Goal: Feedback & Contribution: Submit feedback/report problem

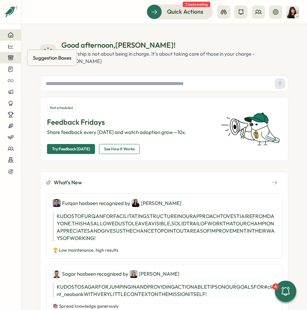
click at [11, 59] on icon at bounding box center [11, 58] width 6 height 6
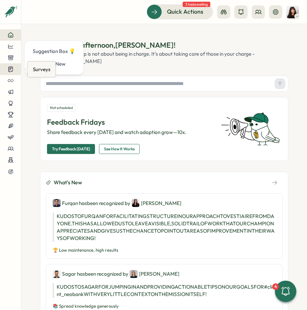
click at [10, 67] on icon at bounding box center [10, 69] width 4 height 5
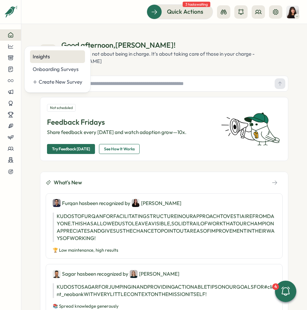
click at [51, 59] on div "Insights" at bounding box center [58, 56] width 50 height 7
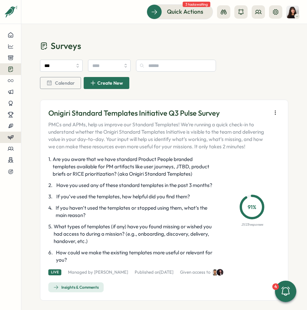
click at [12, 134] on icon at bounding box center [11, 137] width 6 height 6
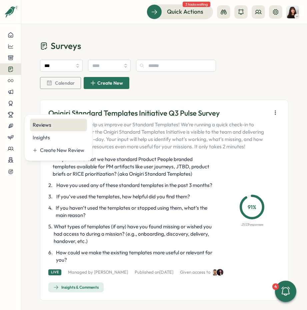
click at [53, 127] on div "Reviews" at bounding box center [59, 124] width 52 height 7
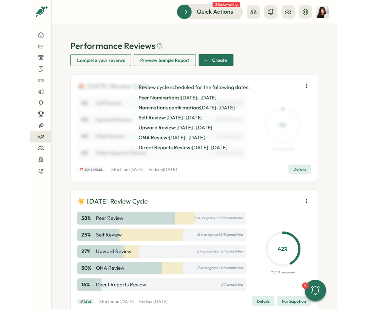
scroll to position [57, 0]
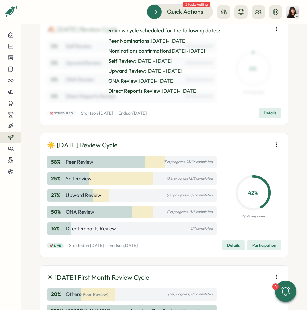
click at [275, 144] on icon "button" at bounding box center [276, 144] width 7 height 7
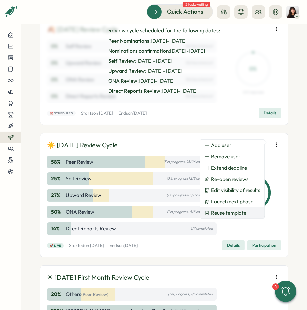
click at [227, 213] on span "Reuse template" at bounding box center [228, 213] width 35 height 6
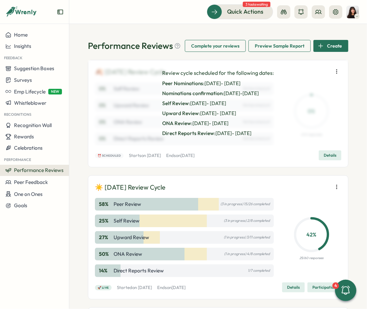
click at [306, 186] on icon "button" at bounding box center [336, 187] width 7 height 7
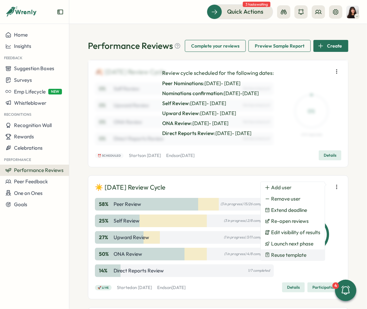
click at [293, 253] on span "Reuse template" at bounding box center [288, 255] width 35 height 6
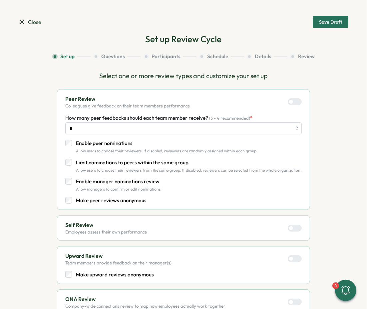
click at [306, 170] on div "Peer Review Colleagues give feedback on their team members performance How many…" at bounding box center [183, 149] width 253 height 121
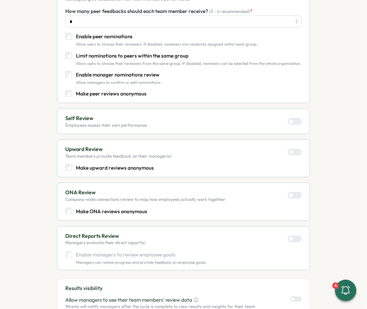
scroll to position [279, 0]
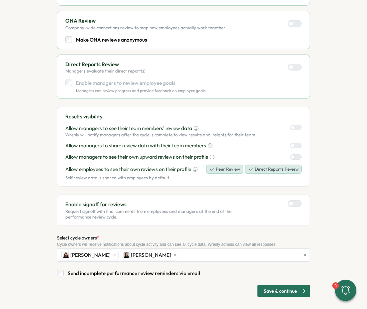
click at [276, 289] on span "Save & continue" at bounding box center [280, 291] width 33 height 11
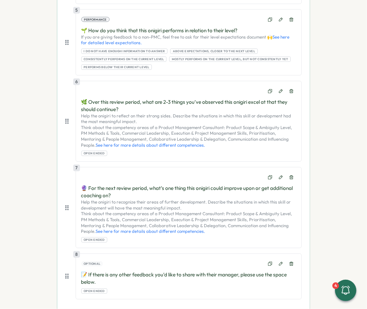
scroll to position [580, 0]
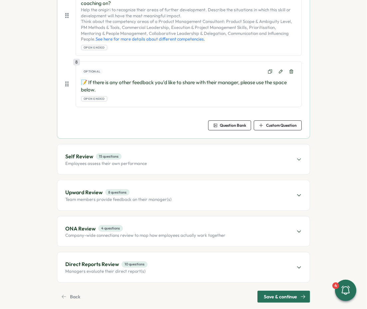
click at [277, 291] on span "Save & continue" at bounding box center [280, 296] width 33 height 11
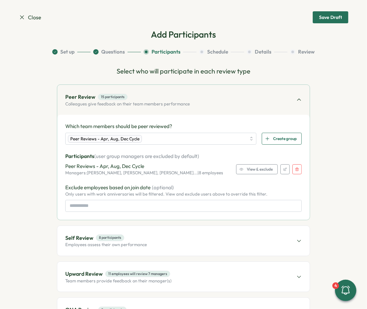
scroll to position [0, 0]
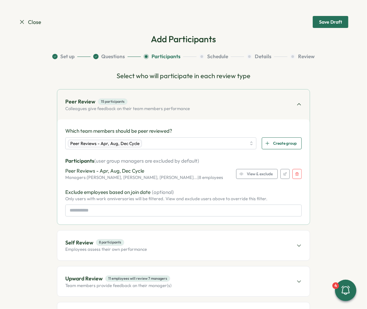
click at [298, 174] on button "button" at bounding box center [296, 174] width 9 height 10
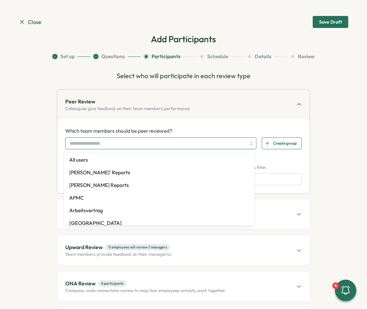
click at [99, 148] on input "search" at bounding box center [158, 143] width 176 height 11
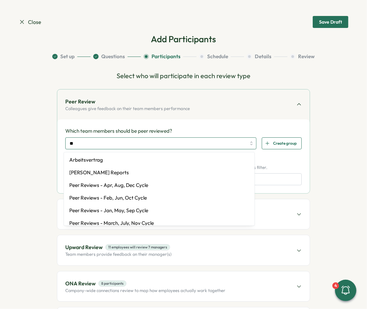
type input "***"
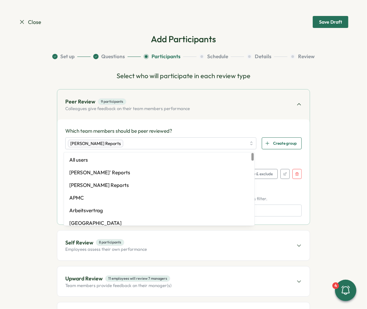
click at [194, 118] on div "Peer Review 9 participants Colleagues give feedback on their team members perfo…" at bounding box center [183, 105] width 252 height 30
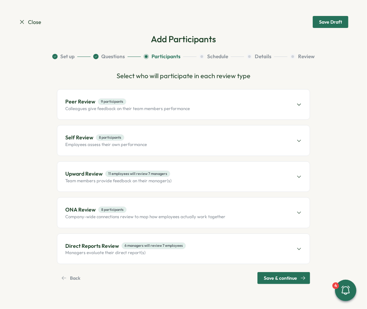
click at [190, 102] on div "Peer Review 9 participants Colleagues give feedback on their team members perfo…" at bounding box center [183, 105] width 252 height 30
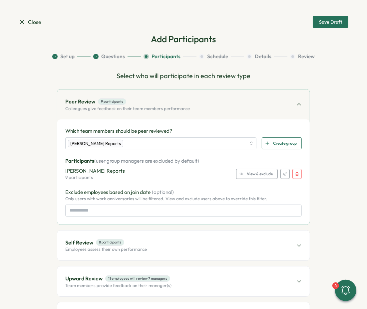
click at [262, 179] on div "Viktoria Korzhova's Reports 9 participants View & exclude" at bounding box center [183, 173] width 236 height 13
click at [262, 176] on span "View & exclude" at bounding box center [260, 173] width 26 height 9
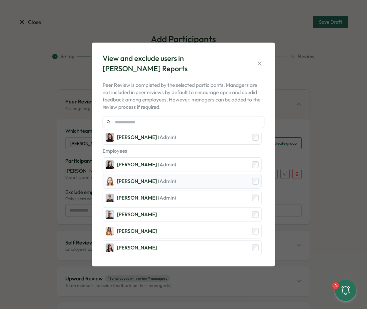
scroll to position [14, 0]
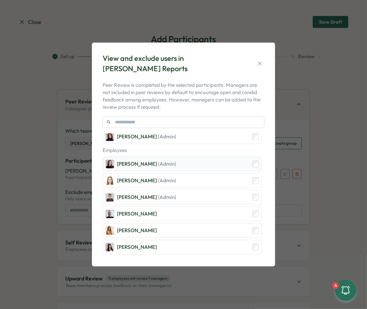
click at [191, 165] on div "Elena Ladushyna (Admin)" at bounding box center [182, 164] width 159 height 15
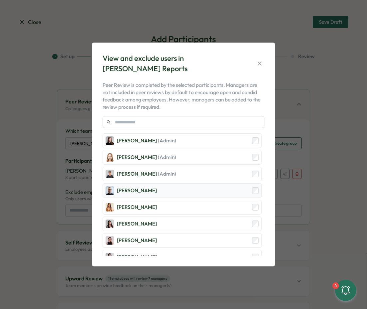
scroll to position [38, 0]
click at [212, 193] on div "Michael Johannes" at bounding box center [182, 190] width 159 height 15
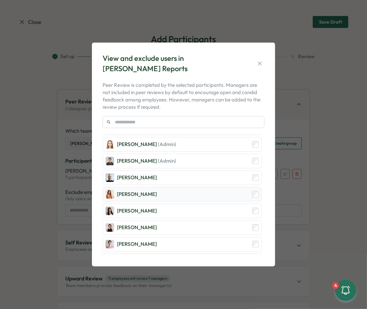
click at [211, 194] on div "Mariana Silva" at bounding box center [182, 194] width 159 height 15
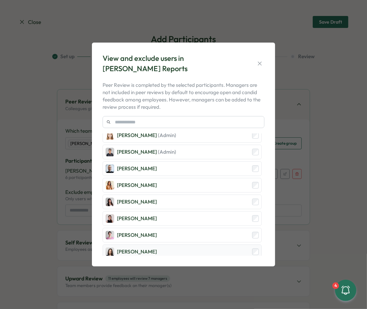
click at [183, 245] on div "Elisabetta ​Casagrande" at bounding box center [182, 252] width 159 height 15
click at [262, 61] on icon "button" at bounding box center [259, 63] width 7 height 7
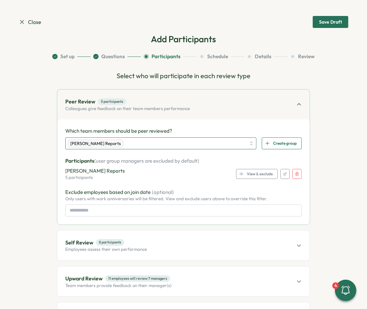
click at [200, 142] on div "Viktoria Korzhova's Reports" at bounding box center [157, 143] width 178 height 11
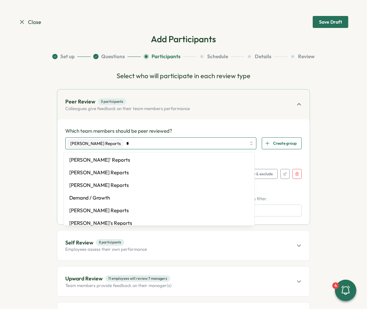
type input "**"
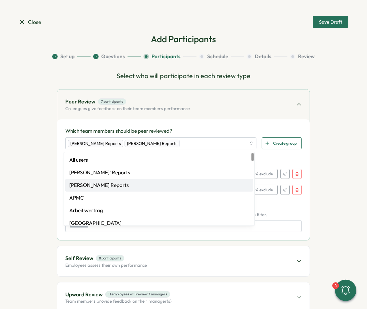
click at [274, 154] on div "Which team members should be peer reviewed? Viktoria Korzhova's Reports Ola Bak…" at bounding box center [183, 180] width 236 height 105
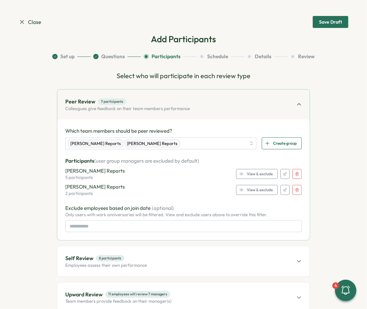
click at [252, 190] on span "View & exclude" at bounding box center [260, 189] width 26 height 9
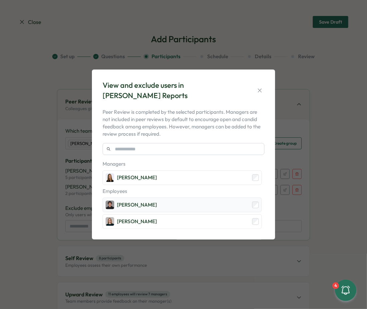
click at [194, 205] on div "Hamza Atique" at bounding box center [182, 205] width 159 height 15
click at [260, 90] on icon "button" at bounding box center [259, 90] width 7 height 7
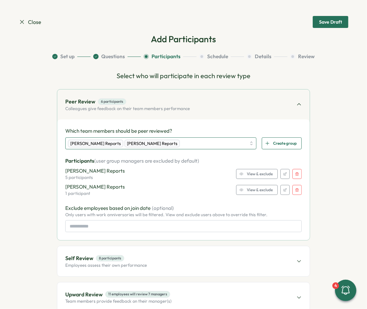
click at [203, 144] on div "Viktoria Korzhova's Reports Ola Bak's Reports" at bounding box center [157, 143] width 178 height 11
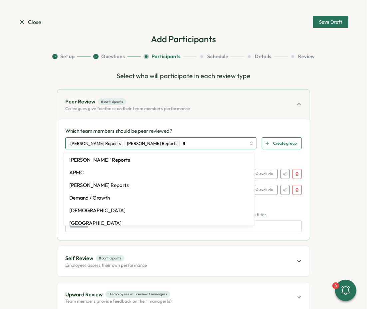
type input "**"
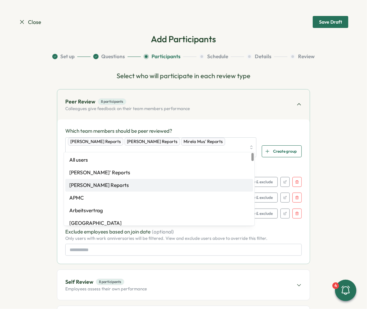
click at [276, 165] on p "Participants (user group managers are excluded by default)" at bounding box center [183, 168] width 236 height 7
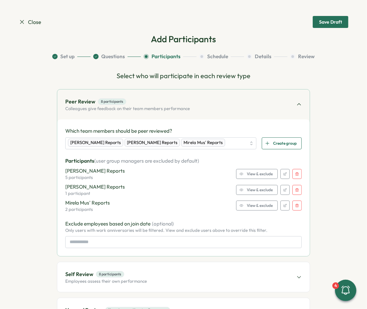
click at [262, 206] on span "View & exclude" at bounding box center [260, 205] width 26 height 9
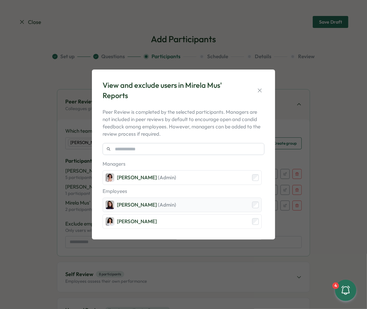
click at [156, 207] on div "Viktoria Korzhova (Admin)" at bounding box center [146, 204] width 59 height 7
click at [260, 87] on button "button" at bounding box center [259, 90] width 9 height 9
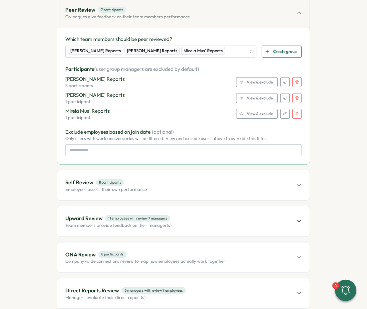
scroll to position [100, 0]
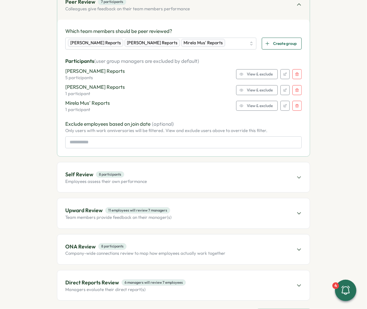
click at [185, 176] on div "Self Review 8 participants Employees assess their own performance" at bounding box center [183, 177] width 252 height 30
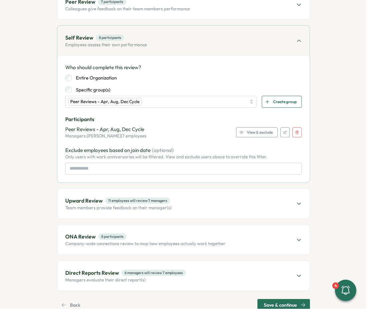
click at [82, 76] on label "Entire Organization" at bounding box center [94, 78] width 45 height 7
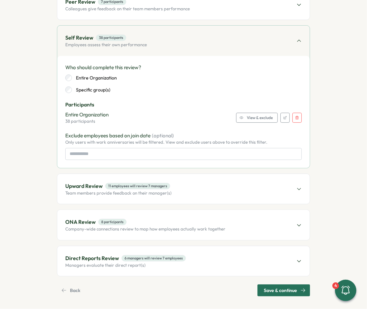
click at [257, 117] on span "View & exclude" at bounding box center [260, 117] width 26 height 9
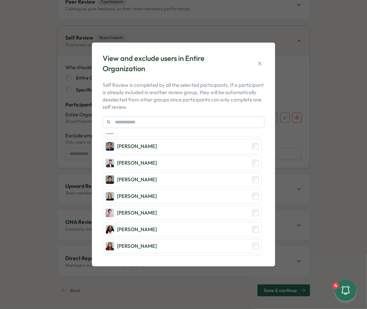
scroll to position [0, 0]
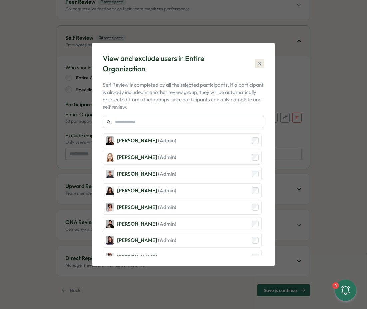
click at [260, 63] on icon "button" at bounding box center [259, 63] width 7 height 7
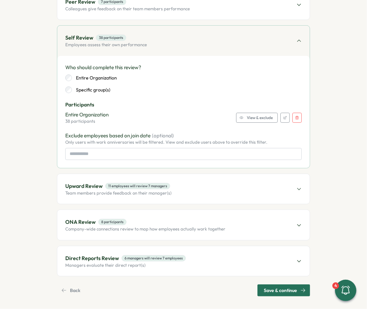
click at [296, 40] on icon at bounding box center [298, 40] width 5 height 5
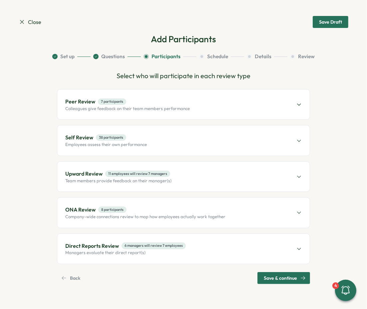
click at [82, 211] on p "ONA Review" at bounding box center [80, 210] width 30 height 8
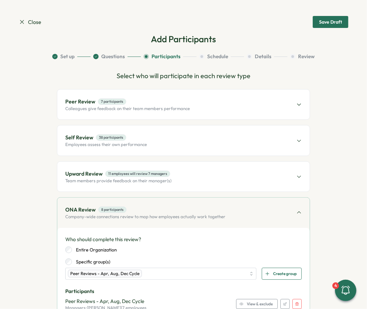
click at [82, 211] on p "ONA Review" at bounding box center [80, 210] width 30 height 8
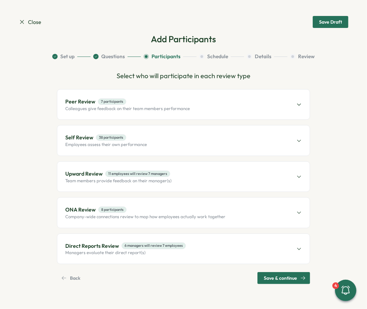
click at [153, 174] on span "11 employees will review 7 managers" at bounding box center [137, 174] width 65 height 6
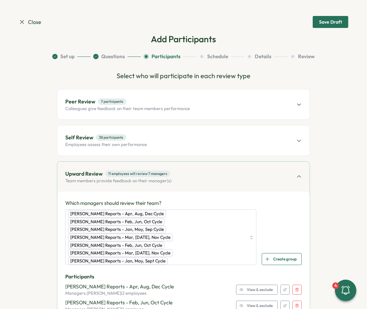
scroll to position [56, 0]
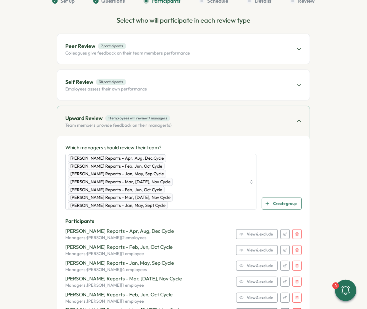
click at [295, 232] on icon "button" at bounding box center [297, 234] width 4 height 4
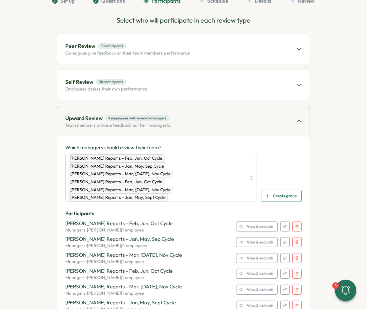
click at [295, 225] on icon "button" at bounding box center [297, 227] width 4 height 4
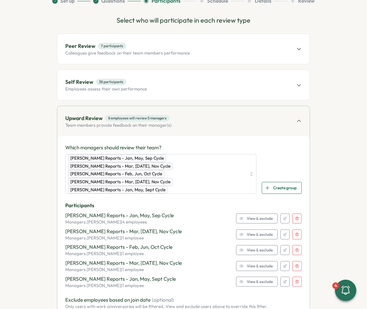
click at [296, 214] on button "button" at bounding box center [296, 219] width 9 height 10
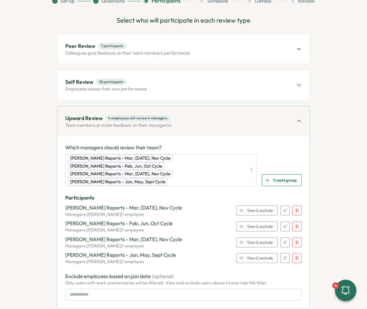
click at [296, 209] on icon "button" at bounding box center [297, 211] width 4 height 4
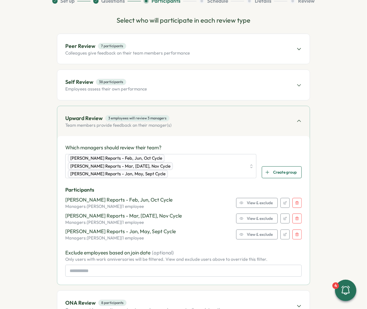
click at [295, 201] on icon "button" at bounding box center [297, 203] width 4 height 4
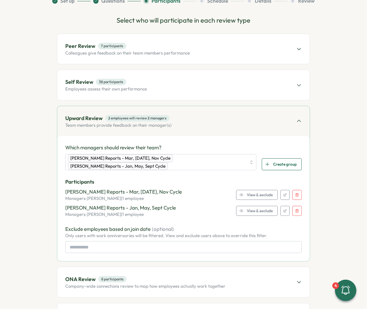
click at [295, 191] on button "button" at bounding box center [296, 195] width 9 height 10
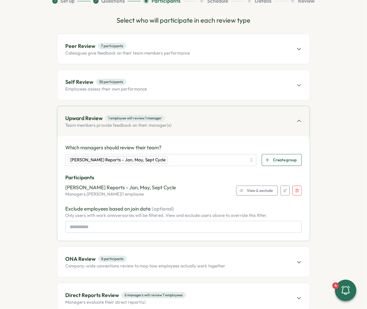
click at [295, 191] on icon "button" at bounding box center [297, 191] width 4 height 4
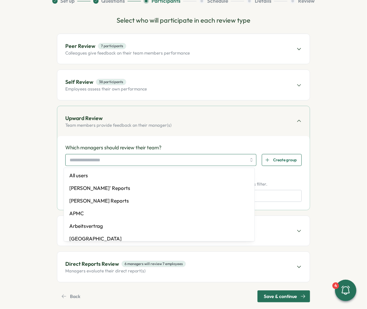
click at [113, 157] on input "search" at bounding box center [158, 159] width 176 height 11
type input "****"
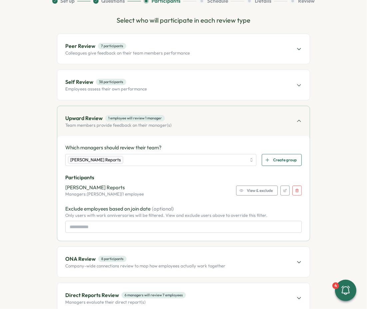
click at [259, 189] on span "View & exclude" at bounding box center [260, 190] width 26 height 9
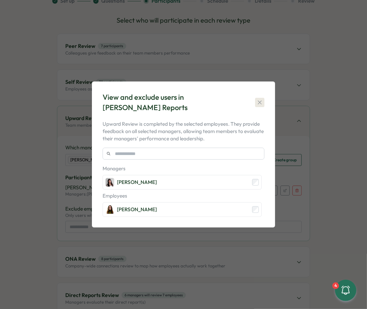
click at [260, 100] on icon "button" at bounding box center [259, 102] width 7 height 7
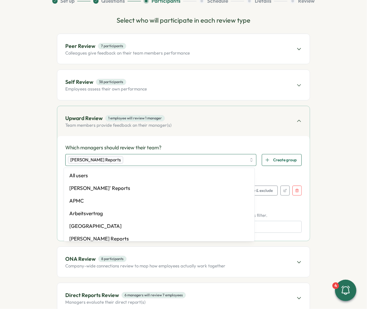
click at [125, 159] on div "Andrea López's Reports" at bounding box center [157, 159] width 178 height 11
type input "***"
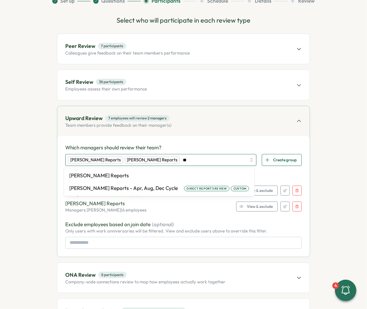
type input "***"
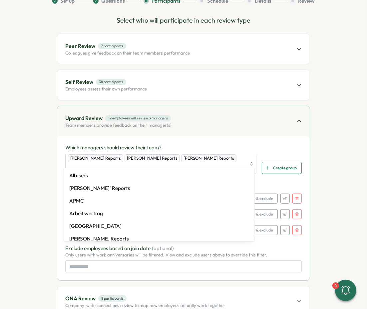
click at [244, 138] on div "Which managers should review their team? Andrea López's Reports Rike Giese's Re…" at bounding box center [183, 208] width 252 height 144
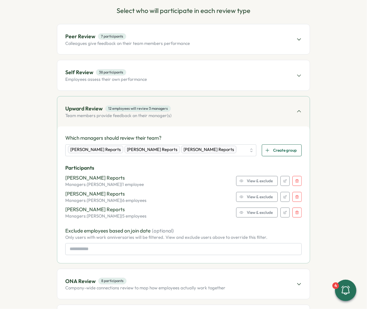
scroll to position [68, 0]
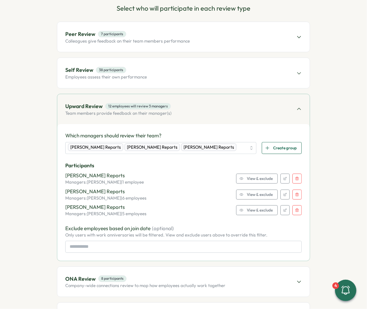
drag, startPoint x: 65, startPoint y: 134, endPoint x: 182, endPoint y: 134, distance: 117.2
click at [182, 134] on p "Which managers should review their team?" at bounding box center [183, 135] width 236 height 7
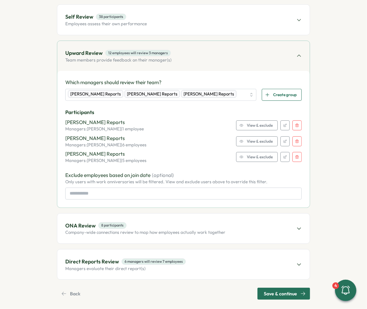
scroll to position [126, 0]
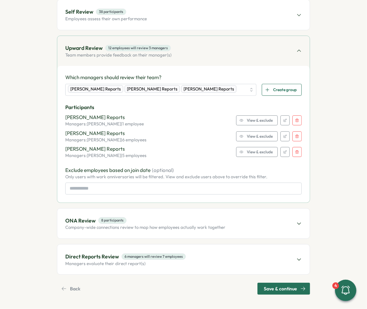
click at [108, 266] on div "Direct Reports Review 6 managers will review 7 employees Managers evaluate thei…" at bounding box center [183, 260] width 252 height 30
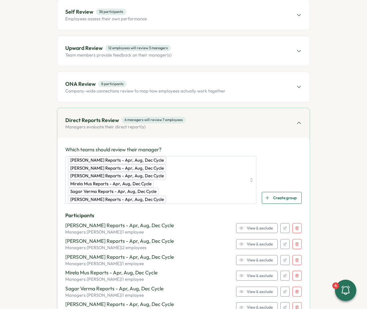
scroll to position [156, 0]
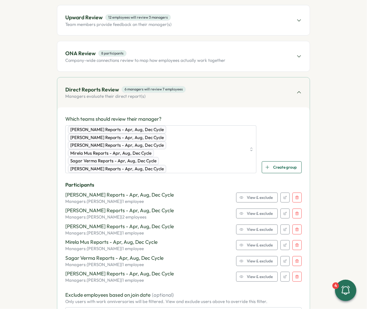
drag, startPoint x: 63, startPoint y: 117, endPoint x: 176, endPoint y: 119, distance: 113.9
click at [176, 119] on div "Which teams should review their manager? Elena Ladushyna Reports - Apr, Aug, De…" at bounding box center [183, 218] width 252 height 220
click at [176, 119] on p "Which teams should review their manager?" at bounding box center [183, 119] width 236 height 7
click at [295, 196] on icon "button" at bounding box center [297, 198] width 4 height 4
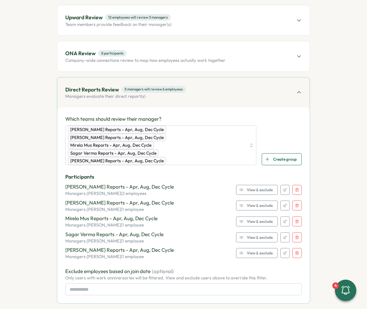
click at [296, 188] on icon "button" at bounding box center [297, 190] width 4 height 4
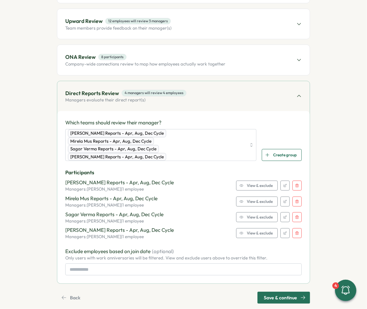
click at [296, 181] on button "button" at bounding box center [296, 186] width 9 height 10
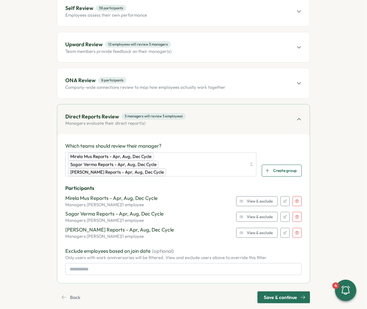
click at [293, 197] on div "Mirela Mus Reports - Apr, Aug, Dec Cycle Managers: Mirela Mus | 1 employee View…" at bounding box center [183, 201] width 236 height 13
click at [295, 196] on button "button" at bounding box center [296, 201] width 9 height 10
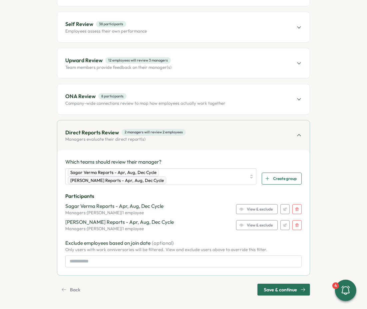
click at [295, 207] on icon "button" at bounding box center [297, 209] width 4 height 4
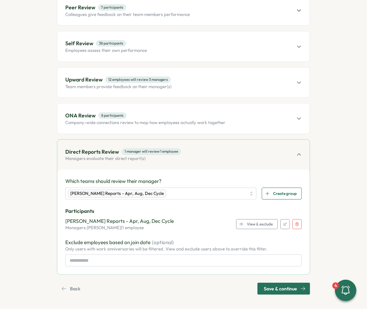
click at [295, 222] on icon "button" at bounding box center [297, 224] width 4 height 4
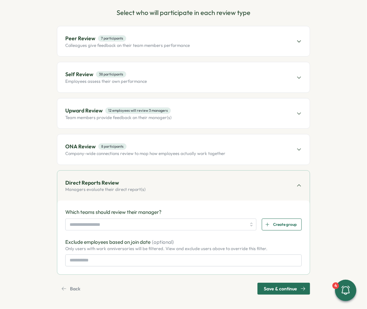
click at [103, 110] on span "Upward Review 12 employees will review 3 managers" at bounding box center [118, 111] width 106 height 8
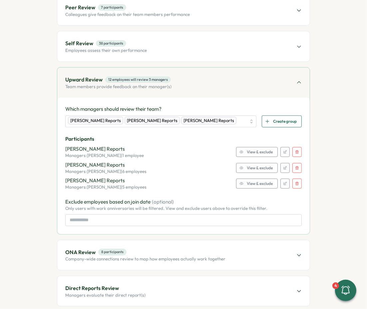
drag, startPoint x: 62, startPoint y: 108, endPoint x: 207, endPoint y: 109, distance: 144.5
click at [207, 109] on div "Which managers should review their team? Andrea López's Reports Rike Giese's Re…" at bounding box center [183, 166] width 252 height 137
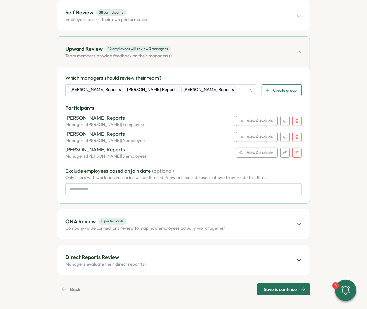
scroll to position [126, 0]
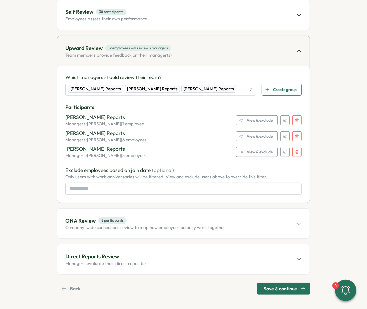
click at [273, 46] on div "Upward Review 12 employees will review 3 managers Team members provide feedback…" at bounding box center [183, 51] width 252 height 30
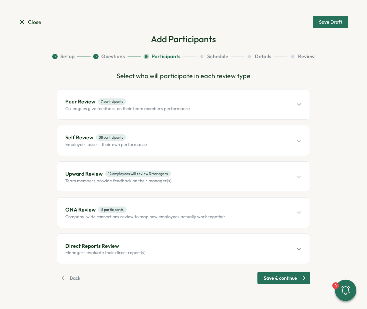
scroll to position [0, 0]
click at [93, 250] on p "Managers evaluate their direct report(s)" at bounding box center [105, 253] width 80 height 6
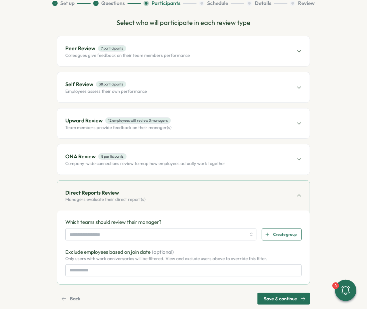
scroll to position [63, 0]
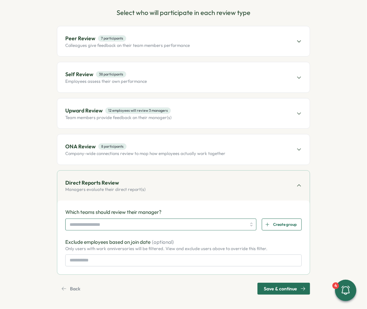
click at [99, 221] on input "search" at bounding box center [158, 224] width 176 height 11
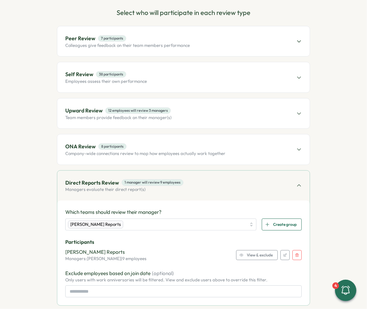
click at [250, 251] on span "View & exclude" at bounding box center [260, 255] width 26 height 9
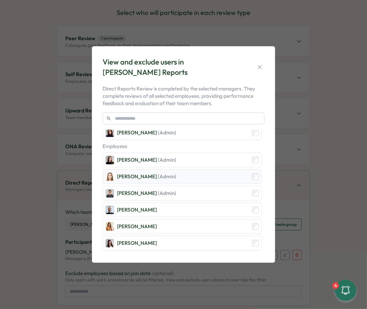
scroll to position [15, 0]
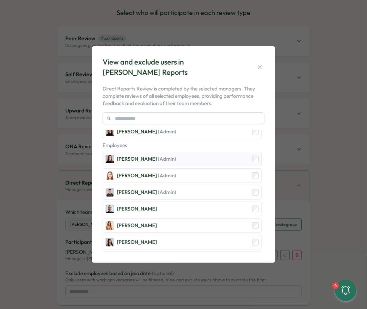
click at [217, 162] on div "Elena Ladushyna (Admin)" at bounding box center [182, 159] width 159 height 15
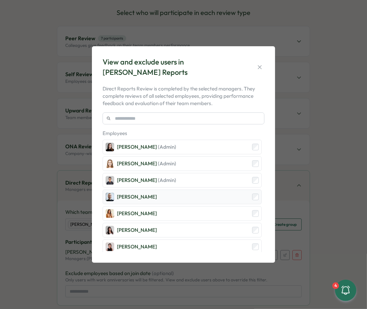
click at [212, 197] on div "Michael Johannes" at bounding box center [182, 197] width 159 height 15
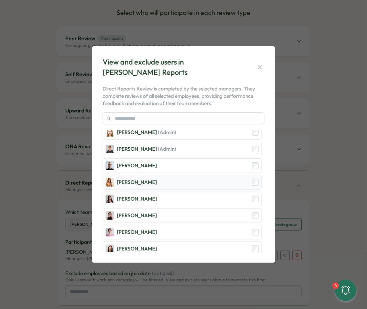
click at [203, 185] on div "Mariana Silva" at bounding box center [182, 182] width 159 height 15
click at [191, 243] on div "Elisabetta ​Casagrande" at bounding box center [182, 248] width 159 height 15
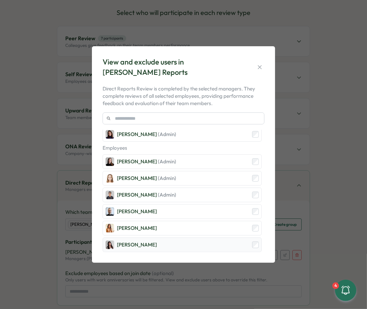
scroll to position [12, 0]
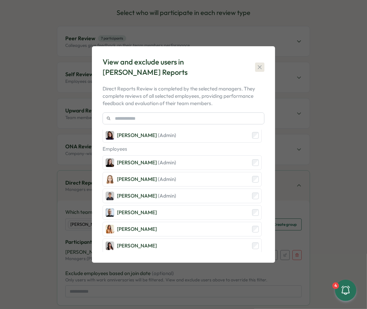
click at [261, 64] on icon "button" at bounding box center [259, 67] width 7 height 7
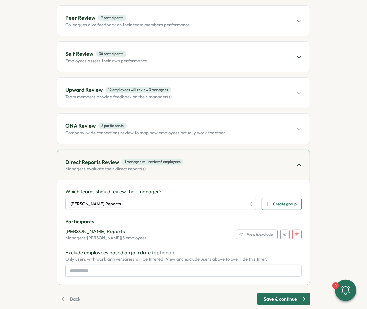
scroll to position [89, 0]
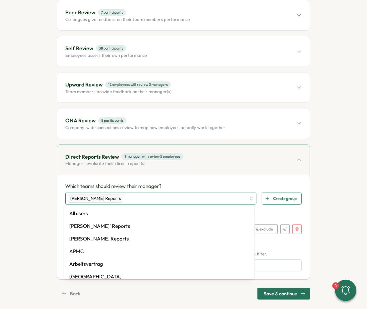
click at [195, 200] on div "Viktoria Korzhova's Reports" at bounding box center [157, 198] width 178 height 11
type input "**"
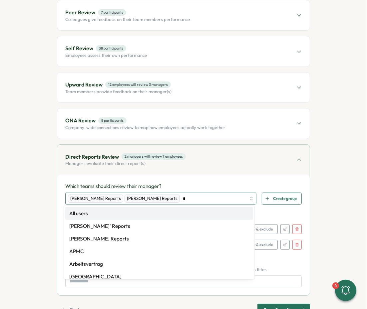
type input "**"
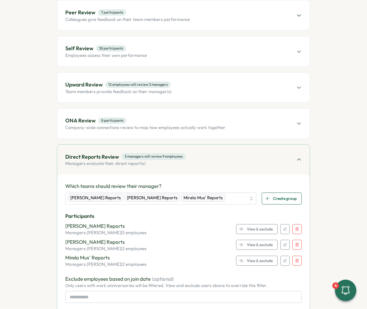
click at [240, 262] on div "View & exclude" at bounding box center [255, 260] width 33 height 9
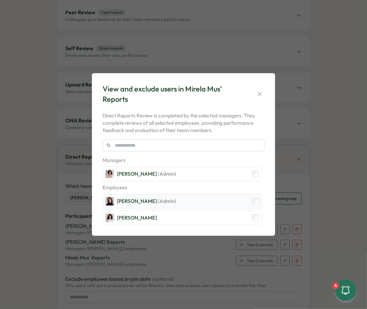
click at [139, 199] on div "Viktoria Korzhova (Admin)" at bounding box center [146, 201] width 59 height 7
click at [257, 95] on icon "button" at bounding box center [259, 94] width 7 height 7
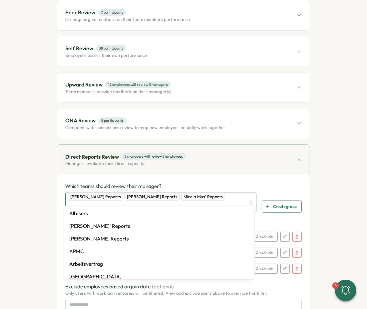
click at [221, 195] on div "Viktoria Korzhova's Reports Ola Bak's Reports Mirela Mus' Reports" at bounding box center [157, 202] width 178 height 19
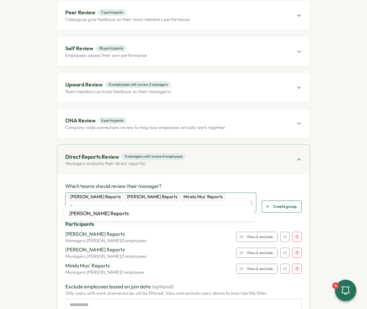
type input "***"
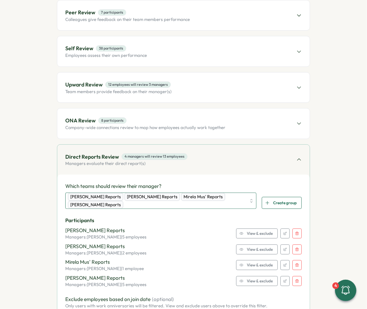
scroll to position [135, 0]
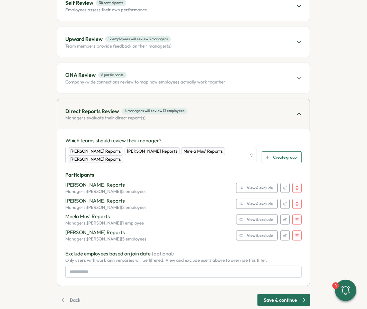
click at [254, 235] on span "View & exclude" at bounding box center [260, 235] width 26 height 9
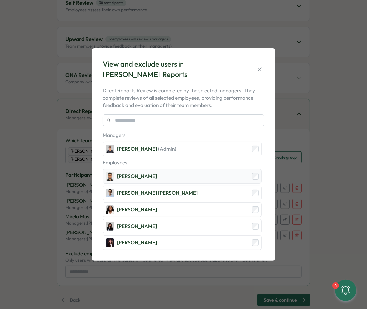
click at [170, 175] on div "Sagar Verma" at bounding box center [182, 176] width 159 height 15
click at [170, 209] on div "Laissa Duclos" at bounding box center [182, 209] width 159 height 15
click at [170, 224] on div "Marina Moric" at bounding box center [182, 226] width 159 height 15
click at [170, 246] on div "Stella Maliatsos" at bounding box center [182, 243] width 159 height 15
click at [255, 67] on button "button" at bounding box center [259, 69] width 9 height 9
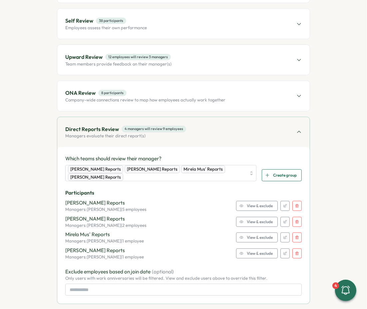
scroll to position [115, 0]
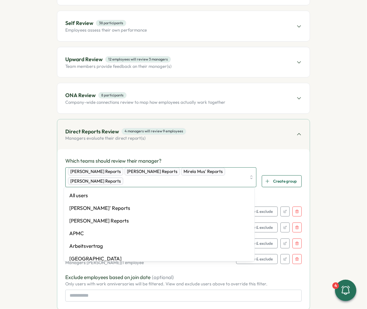
drag, startPoint x: 130, startPoint y: 171, endPoint x: 163, endPoint y: 171, distance: 33.3
click at [163, 171] on div "Ola Bak's Reports" at bounding box center [152, 172] width 55 height 8
click at [232, 149] on div "Which teams should review their manager? Viktoria Korzhova's Reports Ola Bak's …" at bounding box center [183, 229] width 252 height 160
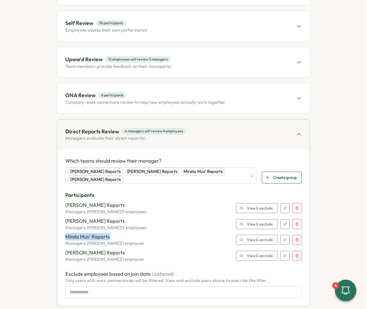
drag, startPoint x: 62, startPoint y: 236, endPoint x: 114, endPoint y: 236, distance: 51.9
click at [114, 236] on div "Which teams should review their manager? Viktoria Korzhova's Reports Ola Bak's …" at bounding box center [183, 227] width 252 height 157
click at [114, 236] on p "Mirela Mus' Reports" at bounding box center [104, 236] width 79 height 7
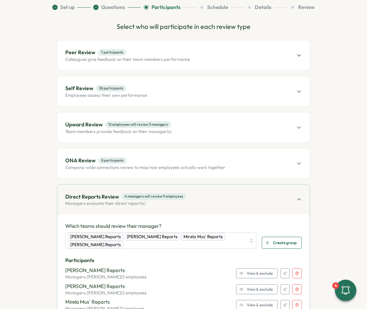
scroll to position [45, 0]
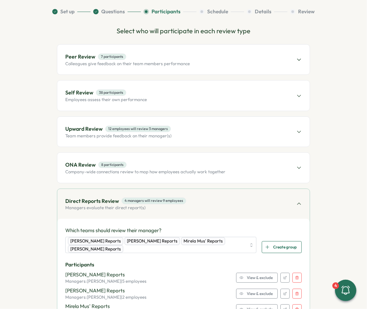
click at [203, 63] on div "Peer Review 7 participants Colleagues give feedback on their team members perfo…" at bounding box center [183, 60] width 252 height 30
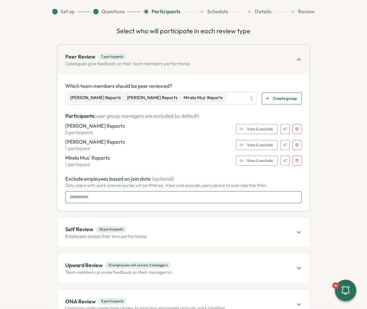
click at [175, 197] on input at bounding box center [183, 197] width 236 height 12
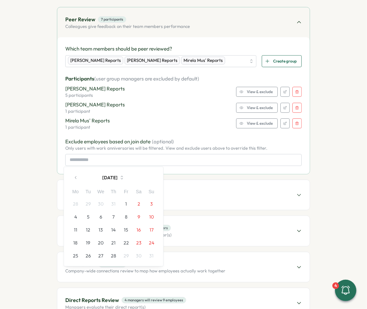
scroll to position [84, 0]
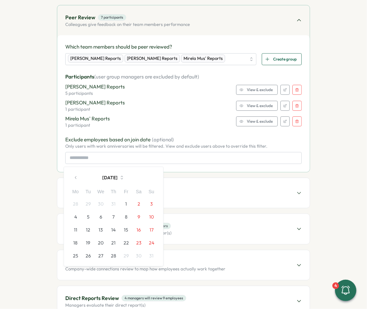
click at [74, 180] on button "button" at bounding box center [75, 177] width 13 height 13
click at [146, 179] on button "button" at bounding box center [150, 177] width 13 height 13
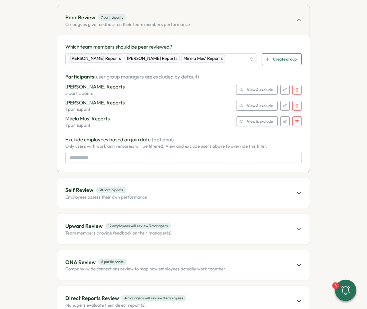
click at [162, 133] on div "Which team members should be peer reviewed? Viktoria Korzhova's Reports Ola Bak…" at bounding box center [183, 103] width 236 height 121
drag, startPoint x: 62, startPoint y: 139, endPoint x: 154, endPoint y: 140, distance: 92.2
click at [155, 140] on div "Which team members should be peer reviewed? Viktoria Korzhova's Reports Ola Bak…" at bounding box center [183, 103] width 252 height 137
click at [141, 139] on p "Exclude employees based on join date (optional)" at bounding box center [183, 139] width 236 height 7
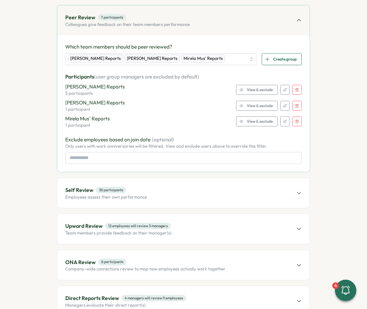
click at [131, 141] on p "Exclude employees based on join date (optional)" at bounding box center [183, 139] width 236 height 7
click at [135, 142] on p "Exclude employees based on join date (optional)" at bounding box center [183, 139] width 236 height 7
click at [298, 19] on icon at bounding box center [298, 20] width 3 height 2
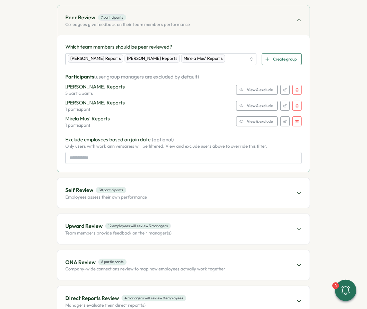
scroll to position [0, 0]
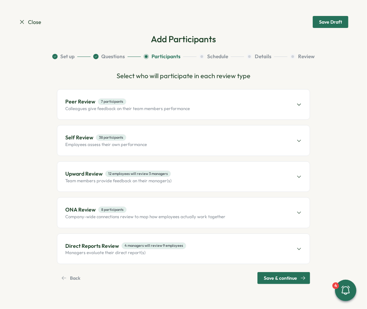
click at [29, 19] on span "Close" at bounding box center [30, 22] width 23 height 8
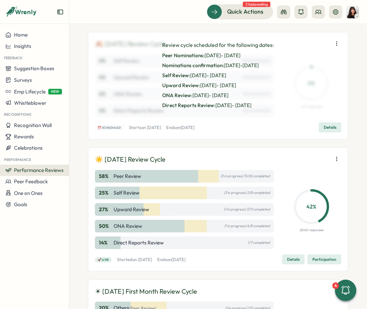
scroll to position [22, 0]
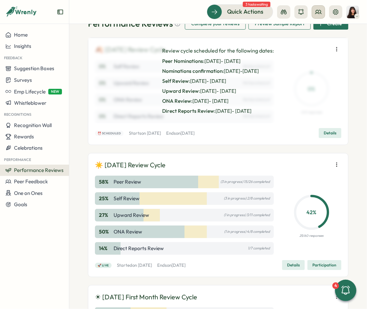
click at [306, 12] on icon at bounding box center [318, 12] width 6 height 4
click at [306, 47] on div "User Groups" at bounding box center [319, 45] width 42 height 7
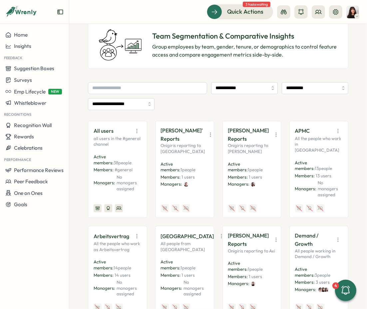
scroll to position [44, 0]
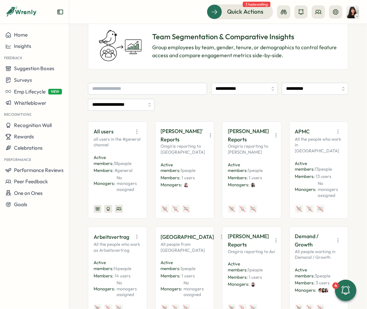
drag, startPoint x: 225, startPoint y: 130, endPoint x: 244, endPoint y: 147, distance: 25.9
click at [244, 147] on div "Andrea López's Reports Onigiris reporting to Andrea Active members: 1 people Me…" at bounding box center [251, 170] width 59 height 97
click at [237, 139] on p "Andrea López's Reports" at bounding box center [248, 135] width 41 height 17
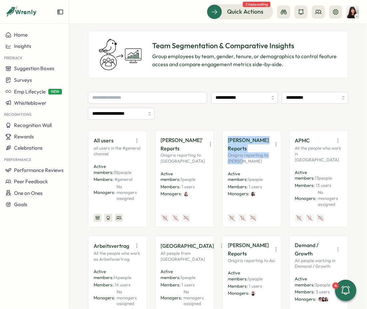
drag, startPoint x: 242, startPoint y: 168, endPoint x: 227, endPoint y: 138, distance: 33.8
click at [228, 138] on div "Andrea López's Reports Onigiris reporting to Andrea" at bounding box center [252, 150] width 48 height 28
click at [255, 139] on p "Andrea López's Reports" at bounding box center [248, 144] width 41 height 17
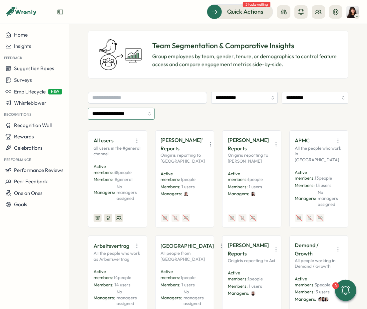
click at [134, 114] on input "**********" at bounding box center [121, 114] width 67 height 12
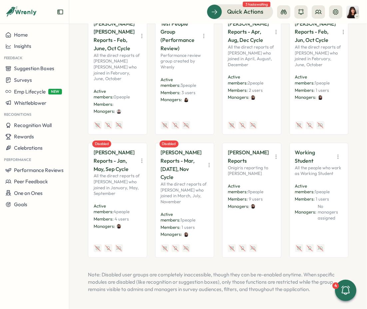
scroll to position [3054, 0]
drag, startPoint x: 225, startPoint y: 152, endPoint x: 250, endPoint y: 177, distance: 35.6
click at [250, 177] on div "Viktoria Korzhova's Reports Onigiris reporting to Viktoria Active members: 9 pe…" at bounding box center [251, 200] width 59 height 115
click at [239, 165] on p "Viktoria Korzhova's Reports" at bounding box center [248, 156] width 41 height 17
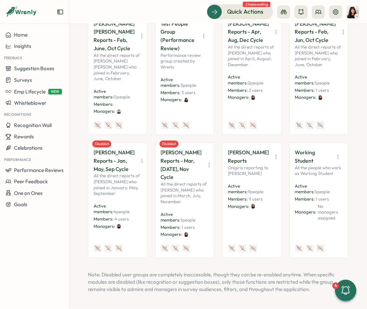
scroll to position [3031, 0]
click at [261, 194] on span "9 people" at bounding box center [256, 191] width 16 height 5
click at [248, 195] on span "Active members:" at bounding box center [238, 188] width 20 height 11
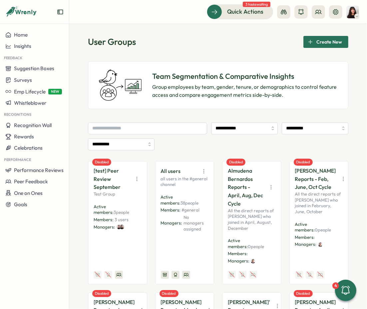
scroll to position [0, 0]
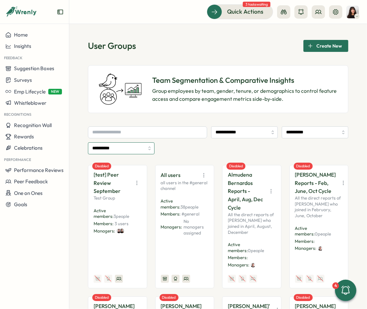
click at [120, 144] on input "**********" at bounding box center [121, 148] width 67 height 12
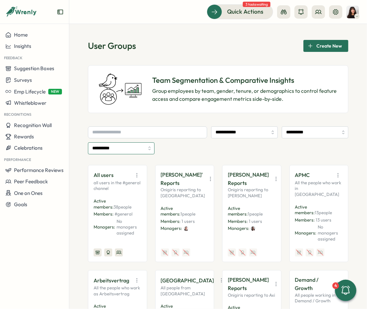
type input "**********"
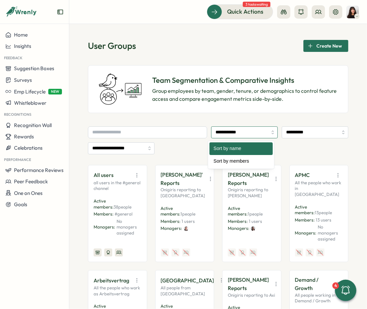
click at [240, 135] on input "**********" at bounding box center [244, 133] width 67 height 12
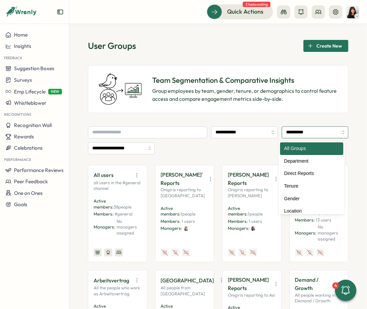
click at [296, 137] on input "**********" at bounding box center [315, 133] width 67 height 12
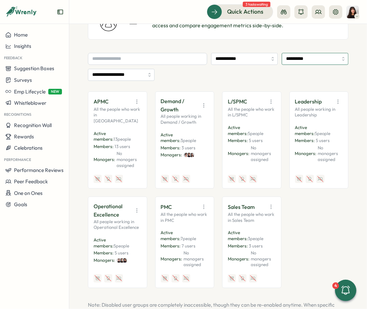
scroll to position [74, 0]
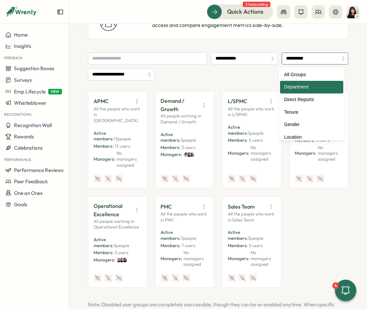
click at [306, 54] on input "**********" at bounding box center [315, 59] width 67 height 12
type input "**********"
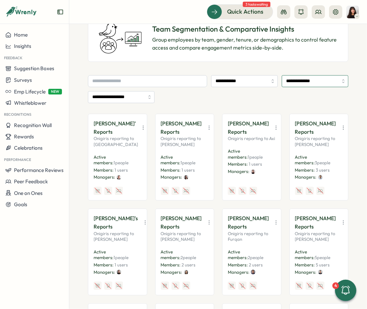
scroll to position [46, 0]
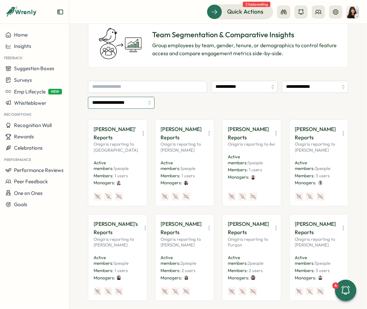
click at [117, 103] on input "**********" at bounding box center [121, 103] width 67 height 12
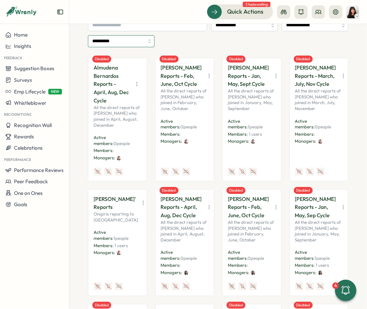
scroll to position [0, 0]
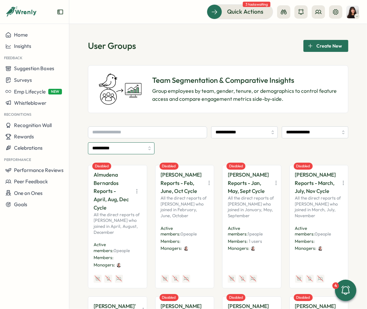
click at [130, 145] on input "**********" at bounding box center [121, 148] width 67 height 12
type input "**********"
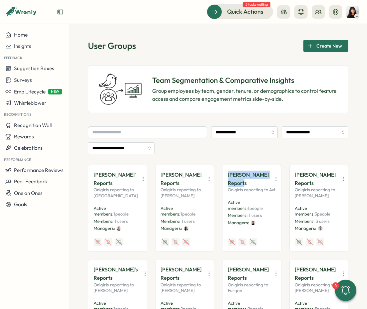
drag, startPoint x: 225, startPoint y: 174, endPoint x: 247, endPoint y: 181, distance: 22.5
click at [247, 181] on div "Axi Molnar's Reports Onigiris reporting to Axi Active members: 1 people Members…" at bounding box center [251, 208] width 59 height 87
click at [247, 181] on p "Axi Molnar's Reports" at bounding box center [248, 179] width 41 height 17
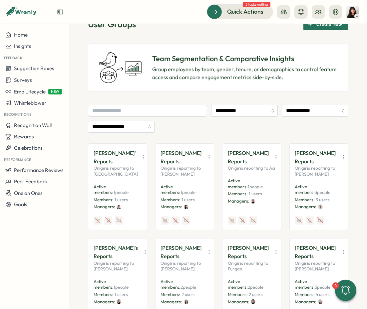
scroll to position [24, 0]
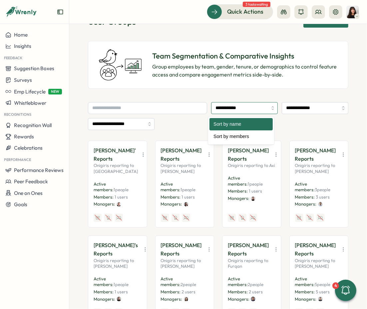
click at [252, 110] on input "**********" at bounding box center [244, 108] width 67 height 12
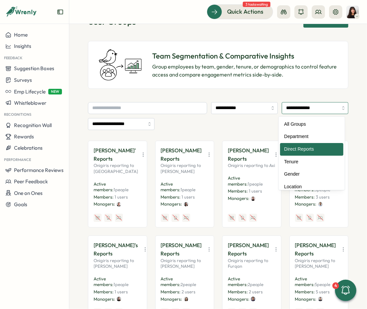
click at [291, 110] on input "**********" at bounding box center [315, 108] width 67 height 12
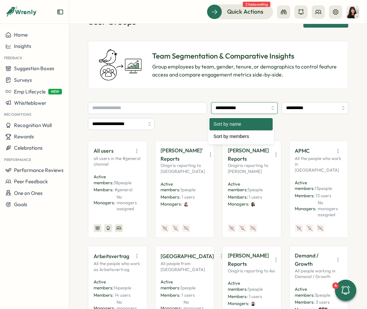
click at [236, 109] on input "**********" at bounding box center [244, 108] width 67 height 12
click at [306, 111] on input "**********" at bounding box center [315, 108] width 67 height 12
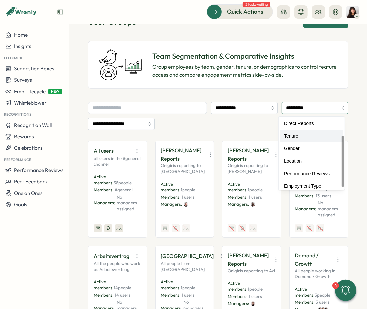
scroll to position [30, 0]
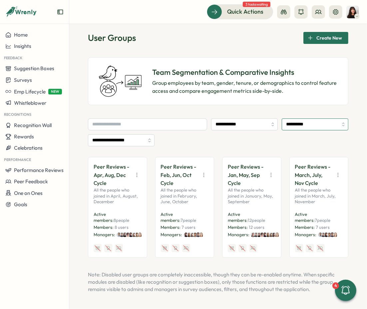
type input "**********"
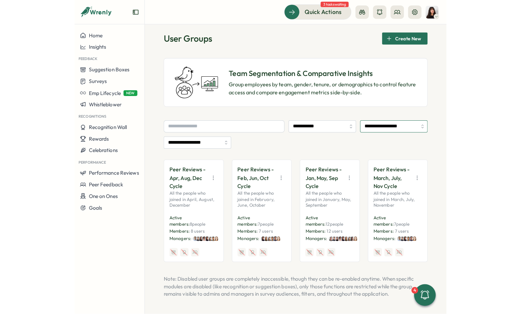
scroll to position [7, 0]
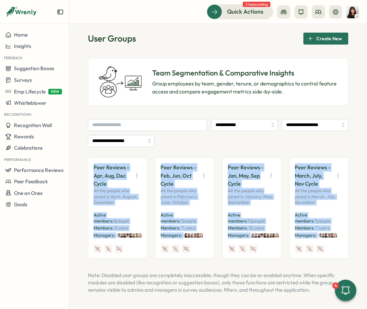
drag, startPoint x: 80, startPoint y: 162, endPoint x: 335, endPoint y: 234, distance: 264.7
click at [306, 234] on div "**********" at bounding box center [218, 166] width 298 height 285
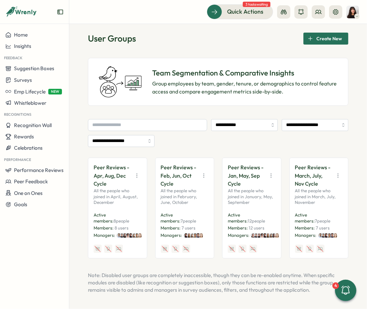
click at [306, 139] on div "**********" at bounding box center [218, 133] width 260 height 28
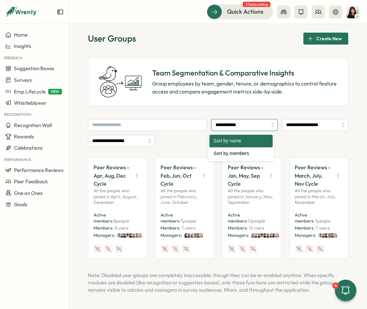
click at [244, 122] on input "**********" at bounding box center [244, 125] width 67 height 12
click at [296, 143] on div "**********" at bounding box center [218, 133] width 260 height 28
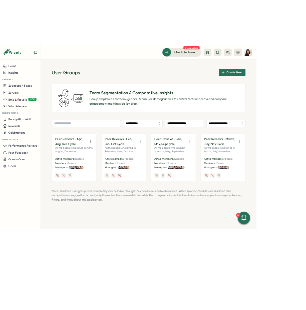
scroll to position [0, 0]
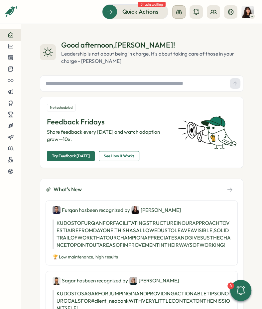
click at [178, 12] on icon at bounding box center [179, 12] width 6 height 5
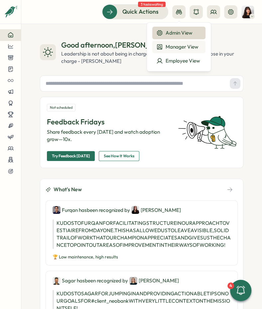
click at [178, 45] on div "Manager View" at bounding box center [178, 46] width 45 height 7
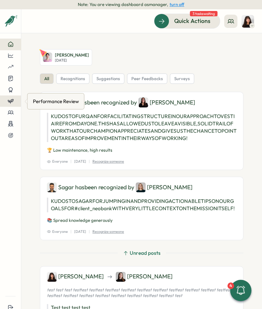
click at [13, 99] on icon at bounding box center [11, 101] width 6 height 6
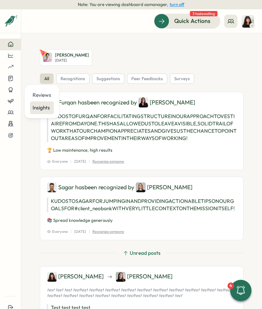
click at [42, 112] on div "Insights" at bounding box center [42, 108] width 24 height 13
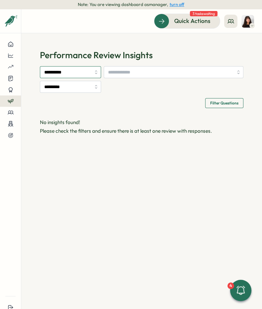
click at [62, 74] on input "**********" at bounding box center [70, 72] width 61 height 12
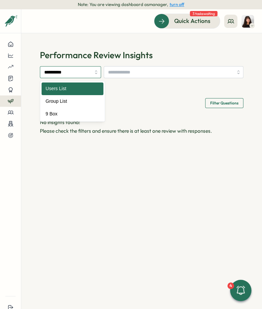
click at [62, 74] on input "**********" at bounding box center [70, 72] width 61 height 12
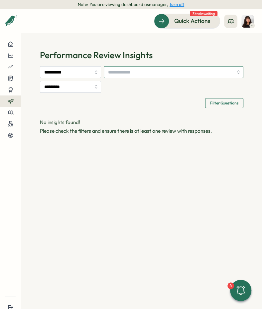
click at [108, 78] on input "search" at bounding box center [170, 72] width 125 height 11
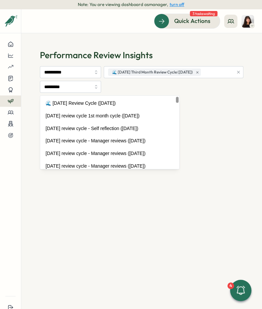
click at [133, 68] on div "**********" at bounding box center [142, 79] width 204 height 27
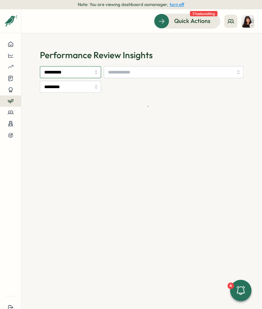
click at [78, 73] on input "**********" at bounding box center [70, 72] width 61 height 12
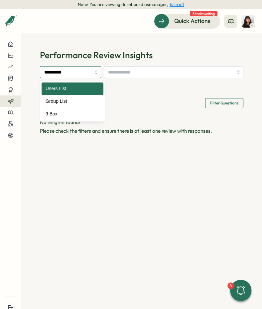
click at [75, 74] on input "**********" at bounding box center [70, 72] width 61 height 12
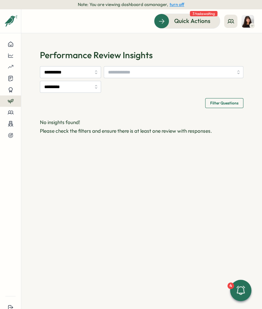
click at [174, 5] on button "turn off" at bounding box center [177, 4] width 15 height 5
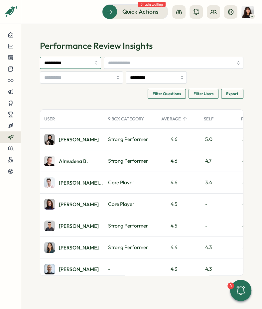
click at [67, 66] on input "**********" at bounding box center [70, 63] width 61 height 12
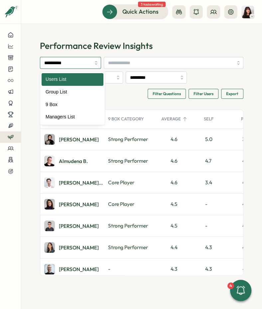
click at [67, 66] on input "**********" at bounding box center [70, 63] width 61 height 12
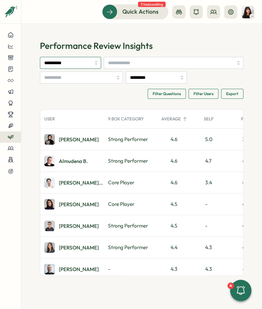
click at [67, 66] on input "**********" at bounding box center [70, 63] width 61 height 12
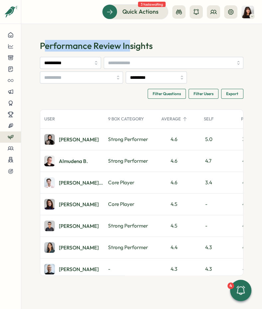
drag, startPoint x: 43, startPoint y: 49, endPoint x: 130, endPoint y: 48, distance: 87.2
click at [130, 48] on h1 "Performance Review Insights" at bounding box center [142, 46] width 204 height 12
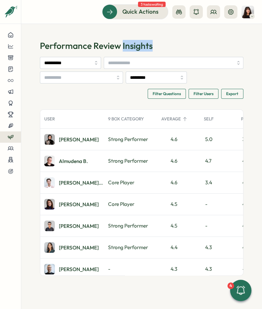
click at [130, 48] on h1 "Performance Review Insights" at bounding box center [142, 46] width 204 height 12
click at [64, 60] on input "**********" at bounding box center [70, 63] width 61 height 12
click at [8, 58] on icon at bounding box center [11, 58] width 6 height 6
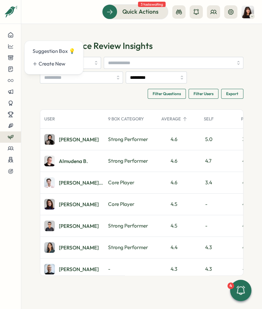
click at [202, 20] on header "Quick Actions 3 tasks waiting" at bounding box center [141, 12] width 241 height 24
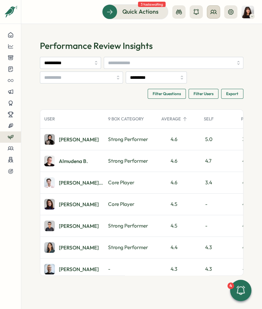
click at [215, 15] on icon at bounding box center [213, 12] width 7 height 7
click at [180, 11] on icon at bounding box center [179, 12] width 7 height 7
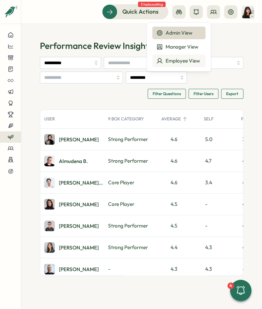
click at [180, 60] on div "Employee View" at bounding box center [178, 60] width 45 height 7
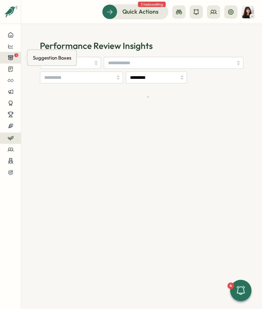
click at [8, 54] on button "1" at bounding box center [10, 57] width 21 height 11
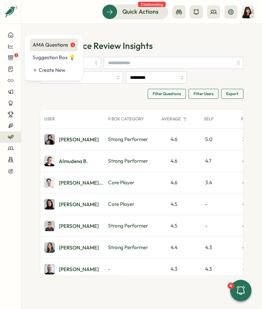
click at [69, 47] on div "AMA Questions 1" at bounding box center [54, 44] width 43 height 7
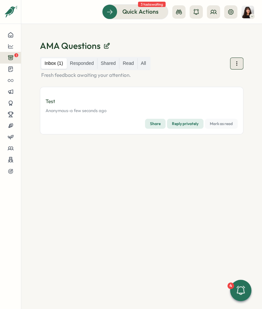
click at [239, 62] on icon at bounding box center [237, 63] width 7 height 7
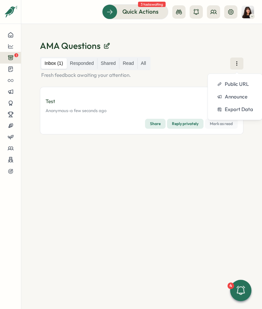
click at [100, 76] on p "Fresh feedback awaiting your attention." at bounding box center [142, 75] width 204 height 7
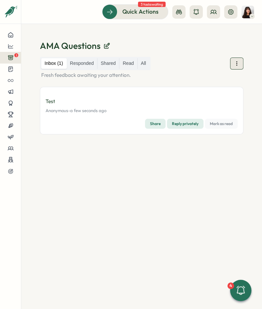
click at [233, 64] on button at bounding box center [236, 64] width 13 height 12
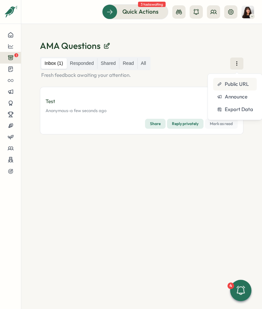
click at [233, 86] on span "Public URL" at bounding box center [237, 84] width 24 height 7
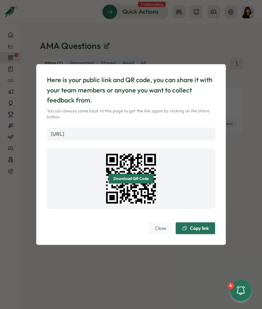
click at [64, 136] on link "https://app.wrenly.ai/feedback/P_ND7KKdGyGf3FodUriDG" at bounding box center [57, 134] width 13 height 6
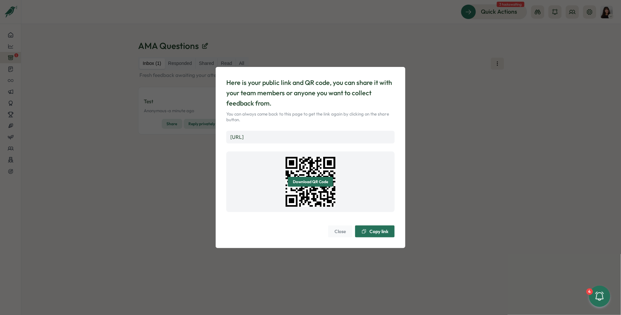
click at [262, 180] on span "Download QR Code" at bounding box center [310, 181] width 35 height 9
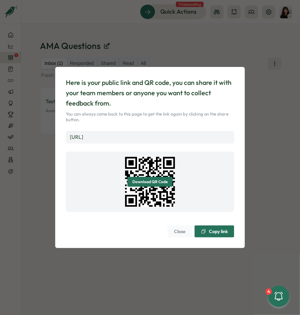
click at [180, 235] on span "Close" at bounding box center [180, 231] width 12 height 11
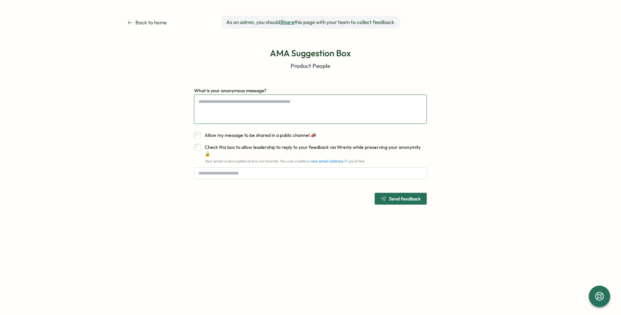
click at [225, 108] on textarea "What is your anonymous message?" at bounding box center [310, 109] width 233 height 29
type textarea "*"
type textarea "**"
type textarea "*"
type textarea "***"
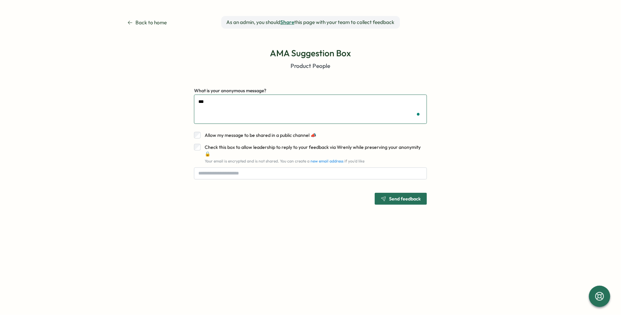
type textarea "*"
type textarea "****"
type textarea "*"
type textarea "******"
click at [262, 196] on span "Send feedback" at bounding box center [405, 198] width 32 height 5
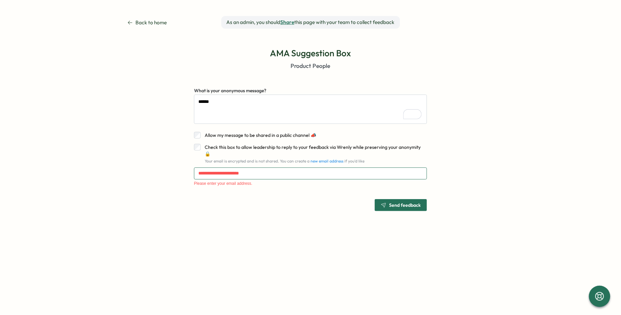
click at [262, 167] on input "text" at bounding box center [310, 173] width 233 height 12
click at [262, 145] on span "Check this box to allow leadership to reply to your feedback via Wrenly while p…" at bounding box center [313, 150] width 216 height 13
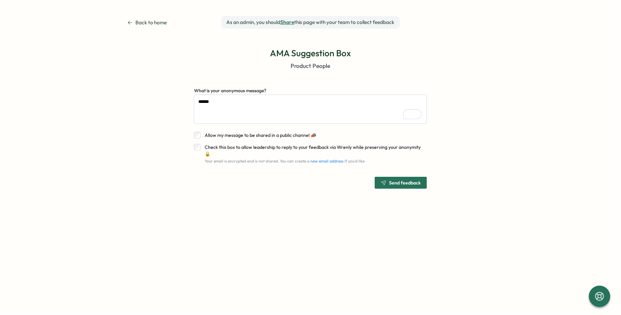
click at [262, 180] on span "Send feedback" at bounding box center [405, 182] width 32 height 5
type textarea "*"
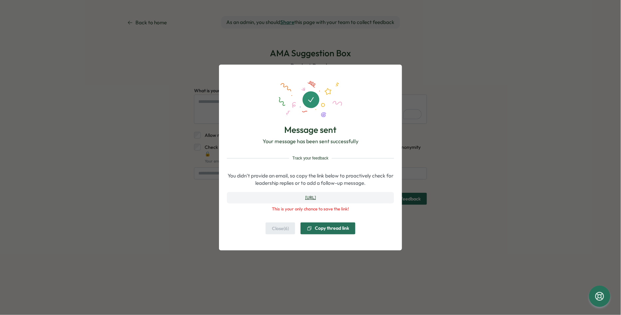
click at [262, 262] on div "Message sent Your message has been sent successfully Track your feedback You di…" at bounding box center [310, 157] width 621 height 315
click at [262, 228] on span "Close" at bounding box center [281, 228] width 12 height 11
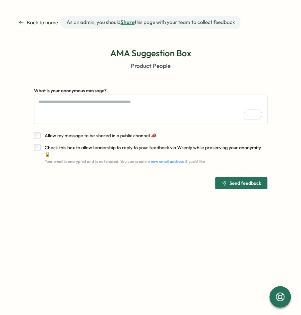
type textarea "*"
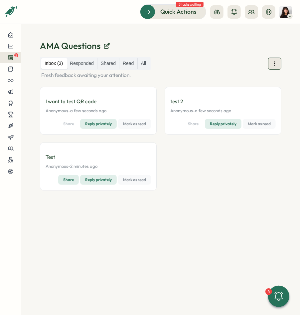
click at [277, 67] on button at bounding box center [274, 64] width 13 height 12
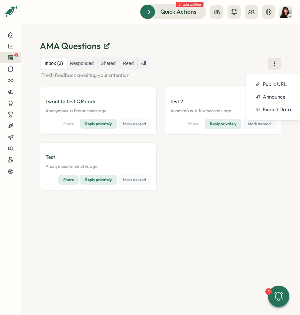
click at [228, 139] on div "test 2 Anonymous - [DATE] 03:23 pm a few seconds ago Share Reply privately [PER…" at bounding box center [223, 143] width 117 height 112
click at [260, 124] on span "Mark as read" at bounding box center [259, 123] width 23 height 9
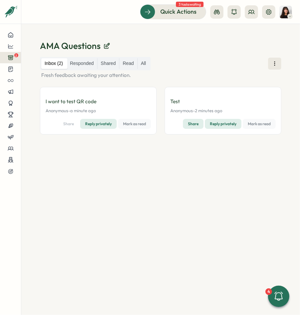
click at [136, 123] on span "Mark as read" at bounding box center [134, 123] width 23 height 9
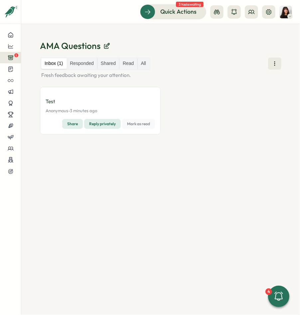
click at [139, 125] on span "Mark as read" at bounding box center [138, 123] width 23 height 9
